Goal: Information Seeking & Learning: Learn about a topic

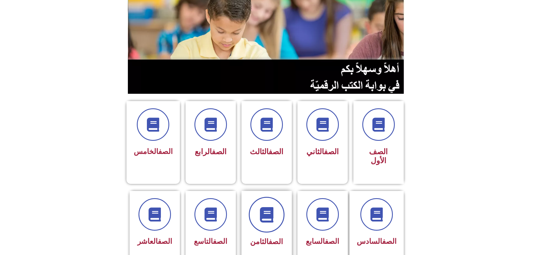
scroll to position [140, 0]
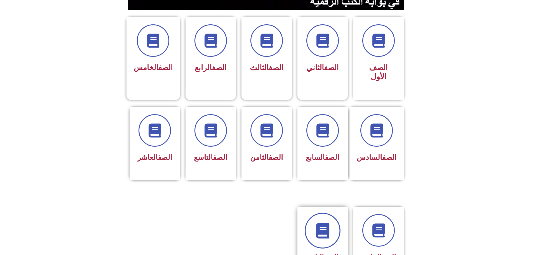
click at [326, 217] on link at bounding box center [322, 230] width 36 height 36
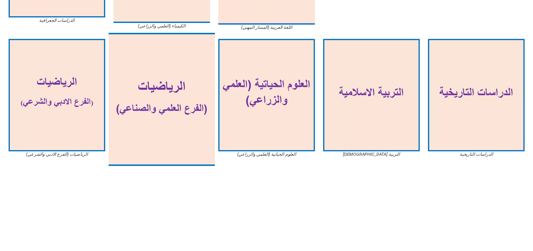
scroll to position [308, 0]
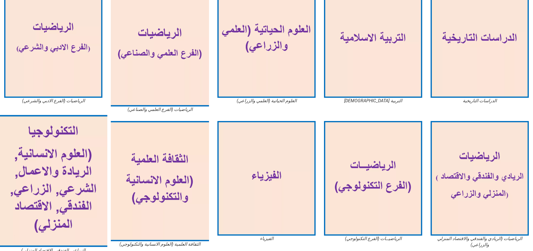
click at [36, 162] on img at bounding box center [53, 181] width 108 height 132
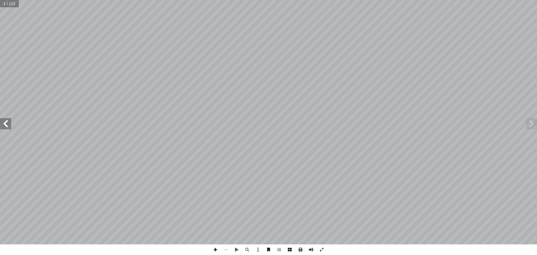
click at [10, 127] on span at bounding box center [5, 123] width 11 height 11
click at [10, 126] on span at bounding box center [5, 123] width 11 height 11
click at [321, 250] on span at bounding box center [321, 249] width 11 height 11
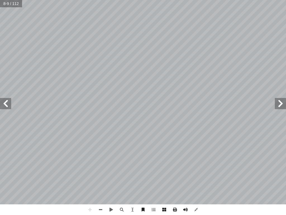
click at [68, 207] on div "4 لكترونية إ ا ل ال ول : الجداو أ ا س ال الدر 1 جوانب عدة من البيانات لمعالجة ل…" at bounding box center [143, 107] width 286 height 215
drag, startPoint x: 219, startPoint y: 204, endPoint x: 207, endPoint y: 205, distance: 12.6
click at [207, 205] on div "4 لكترونية إ ا ل ال ول : الجداو أ ا س ال الدر 1 جوانب عدة من البيانات لمعالجة ل…" at bounding box center [143, 107] width 286 height 215
click at [195, 214] on div "4 لكترونية إ ا ل ال ول : الجداو أ ا س ال الدر 1 جوانب عدة من البيانات لمعالجة ل…" at bounding box center [143, 107] width 286 height 215
click at [101, 211] on span at bounding box center [100, 209] width 11 height 11
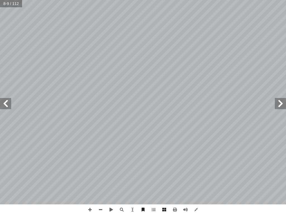
click at [7, 108] on span at bounding box center [5, 103] width 11 height 11
click at [88, 209] on span at bounding box center [90, 209] width 11 height 11
click at [286, 214] on div "6 : تية آ ال� ت � الحال في الخلايا د ّ حد 5 . منفصل بشكل منها ٌّ كل D7 ، C3 ، A…" at bounding box center [143, 107] width 286 height 215
click at [198, 209] on span at bounding box center [196, 209] width 11 height 11
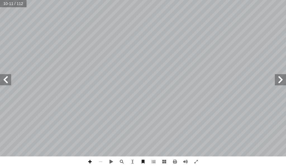
drag, startPoint x: 89, startPoint y: 160, endPoint x: 95, endPoint y: 158, distance: 5.7
click at [89, 159] on span at bounding box center [90, 162] width 11 height 11
click at [74, 38] on html "الصفحة الرئيسية الصف الأول الصف الثاني الصف الثالث الصف الرابع الصف الخامس الصف…" at bounding box center [143, 19] width 286 height 38
click at [271, 38] on html "الصفحة الرئيسية الصف الأول الصف الثاني الصف الثالث الصف الرابع الصف الخامس الصف…" at bounding box center [143, 19] width 286 height 38
click at [166, 38] on html "الصفحة الرئيسية الصف الأول الصف الثاني الصف الثالث الصف الرابع الصف الخامس الصف…" at bounding box center [143, 19] width 286 height 38
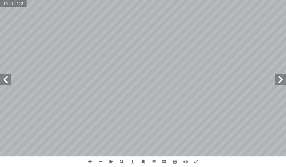
click at [122, 38] on html "الصفحة الرئيسية الصف الأول الصف الثاني الصف الثالث الصف الرابع الصف الخامس الصف…" at bounding box center [143, 19] width 286 height 38
click at [0, 77] on span at bounding box center [5, 79] width 11 height 11
click at [92, 162] on span at bounding box center [90, 162] width 11 height 11
click at [103, 162] on span at bounding box center [100, 162] width 11 height 11
click at [284, 38] on html "الصفحة الرئيسية الصف الأول الصف الثاني الصف الثالث الصف الرابع الصف الخامس الصف…" at bounding box center [143, 19] width 286 height 38
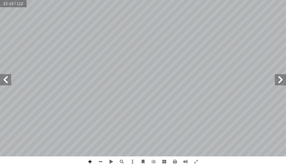
drag, startPoint x: 89, startPoint y: 160, endPoint x: 87, endPoint y: 158, distance: 3.8
click at [88, 159] on span at bounding box center [90, 162] width 11 height 11
click at [101, 162] on span at bounding box center [100, 162] width 11 height 11
click at [280, 79] on span at bounding box center [280, 79] width 11 height 11
click at [7, 83] on span at bounding box center [5, 79] width 11 height 11
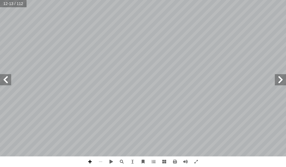
click at [88, 161] on span at bounding box center [90, 162] width 11 height 11
click at [193, 161] on span at bounding box center [196, 162] width 11 height 11
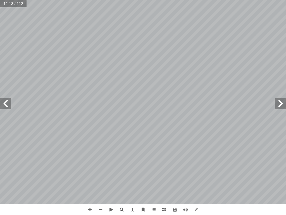
click at [7, 103] on span at bounding box center [5, 103] width 11 height 11
click at [89, 211] on span at bounding box center [90, 209] width 11 height 11
drag, startPoint x: 205, startPoint y: 214, endPoint x: 236, endPoint y: 208, distance: 31.1
click at [239, 209] on div "٨ ) Settings ( عــدادات إ ا العنــوان اختيــار ب فــي موضــح هــو كمــا المختلف…" at bounding box center [143, 107] width 286 height 215
click at [7, 104] on span at bounding box center [5, 103] width 11 height 11
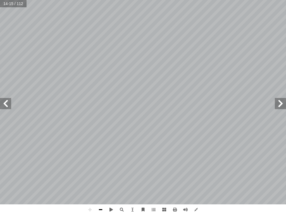
click at [100, 214] on div "1 ٠ نواع البيانات أ ا :) 5 نشاط ( تي: أ ا ي ما نفذ السابق، النشاط في المصمم الج…" at bounding box center [143, 107] width 286 height 215
click at [7, 101] on span at bounding box center [5, 103] width 11 height 11
click at [279, 105] on span at bounding box center [280, 103] width 11 height 11
click at [199, 211] on span at bounding box center [196, 209] width 11 height 11
